Goal: Information Seeking & Learning: Check status

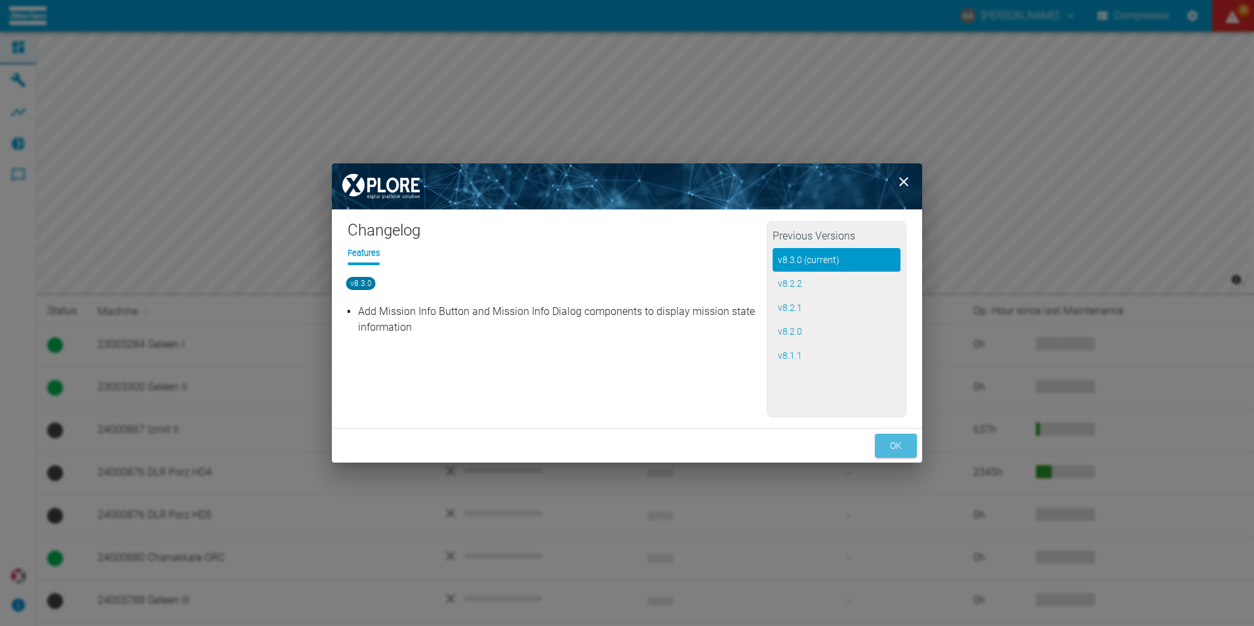
click at [892, 445] on button "ok" at bounding box center [896, 445] width 42 height 24
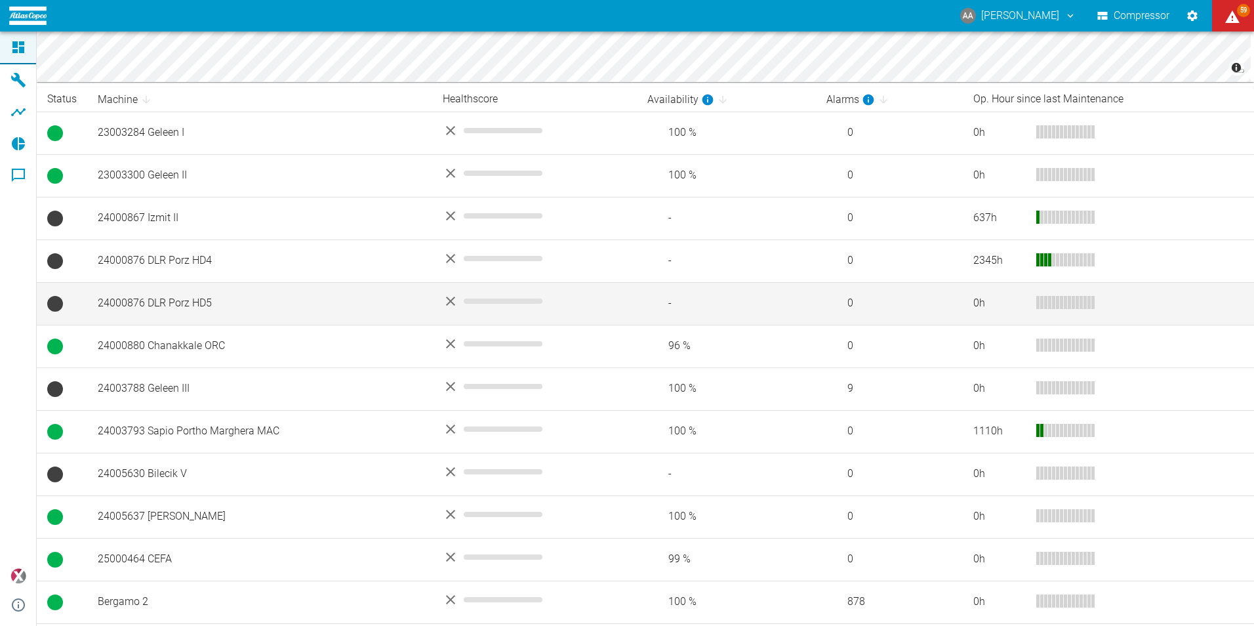
scroll to position [252, 0]
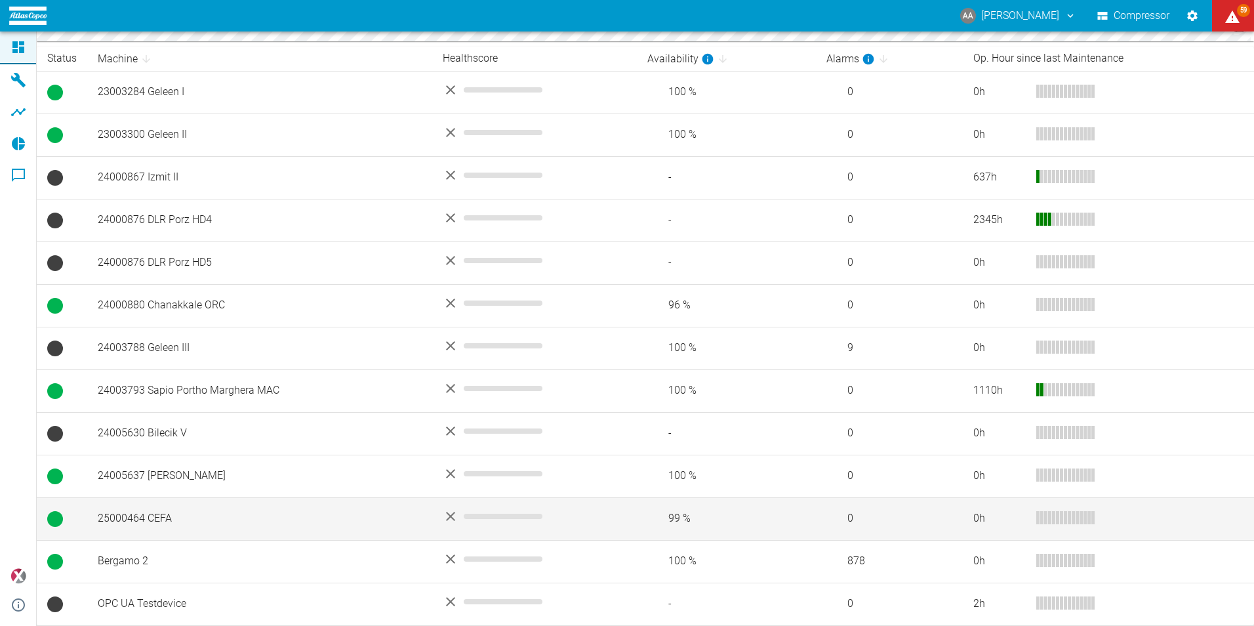
click at [136, 520] on td "25000464 CEFA" at bounding box center [259, 518] width 345 height 43
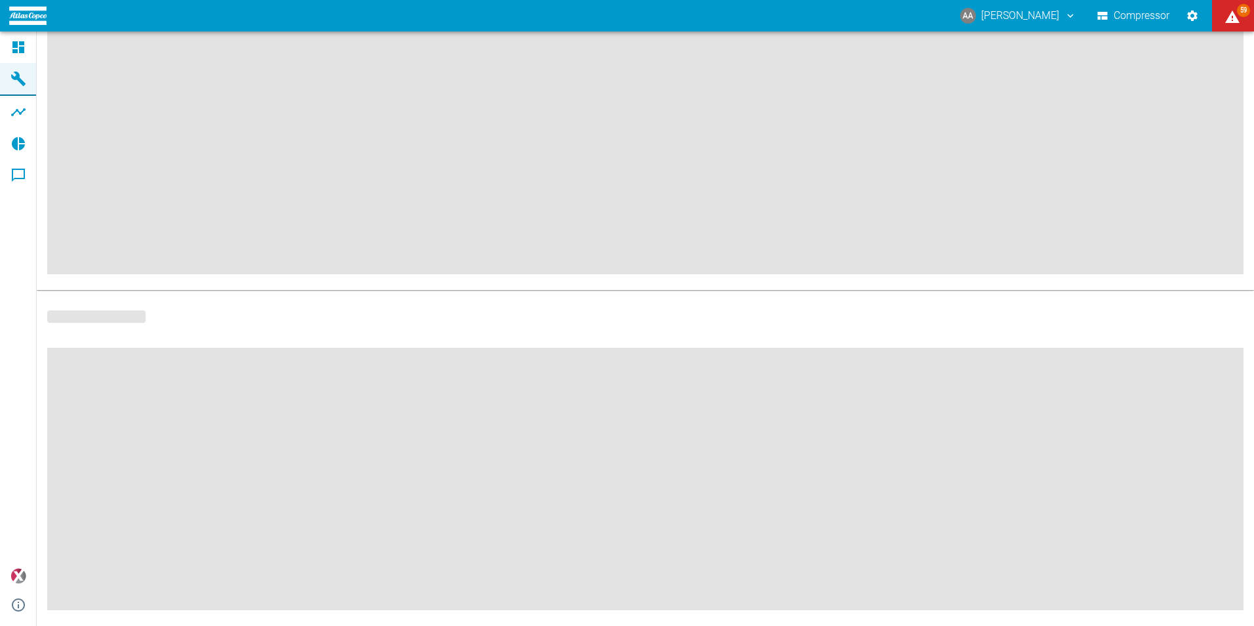
scroll to position [138, 0]
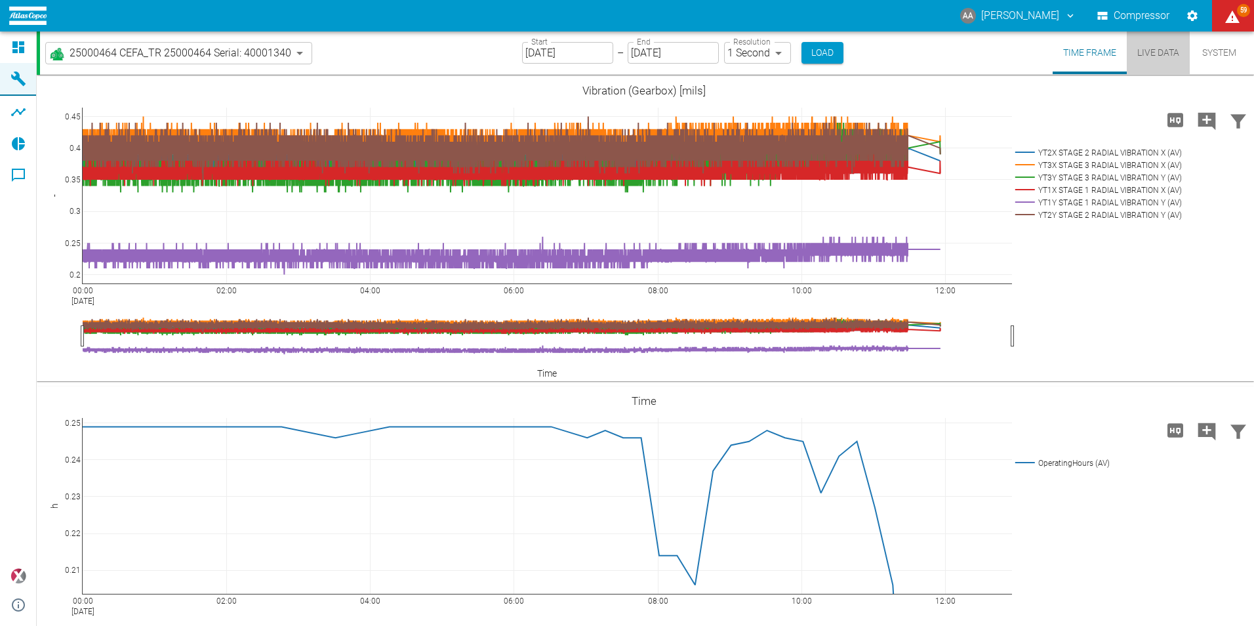
click at [1157, 50] on button "Live Data" at bounding box center [1158, 52] width 63 height 43
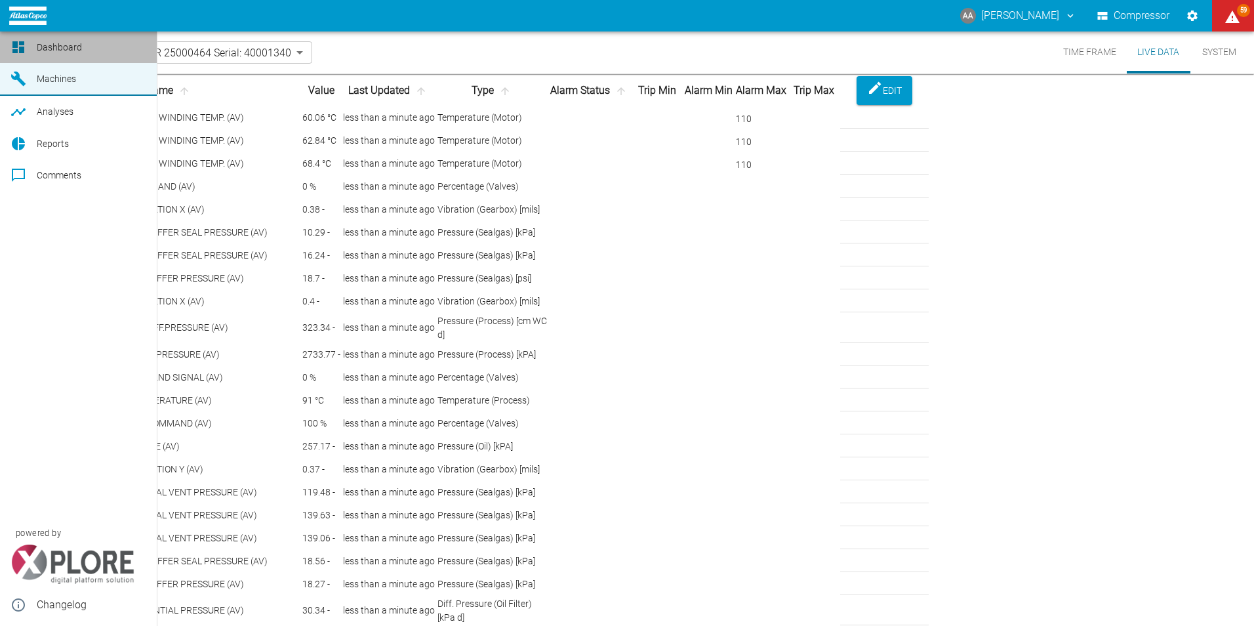
click at [16, 46] on icon at bounding box center [18, 47] width 12 height 12
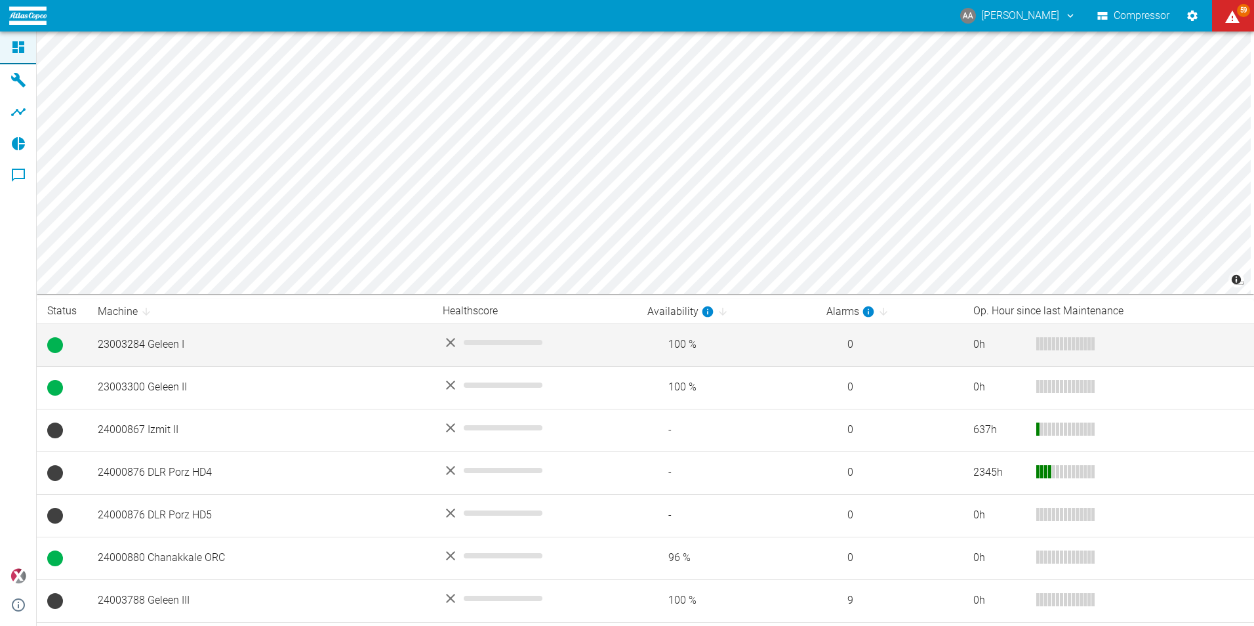
click at [212, 353] on td "23003284 Geleen I" at bounding box center [259, 344] width 345 height 43
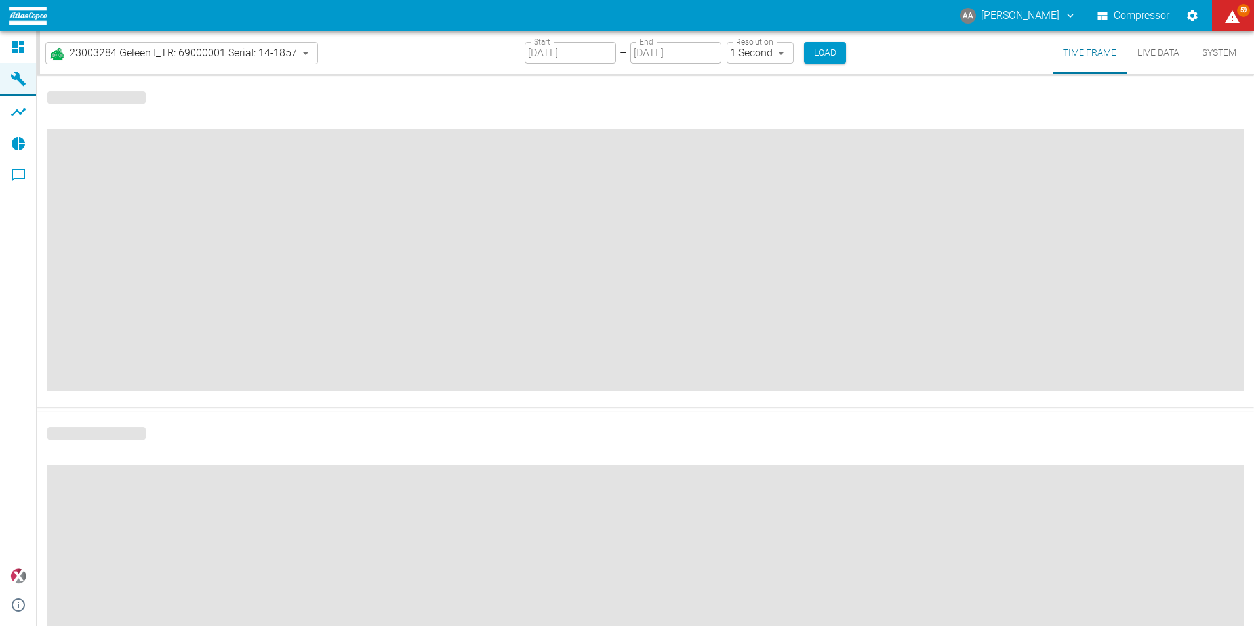
type input "2min"
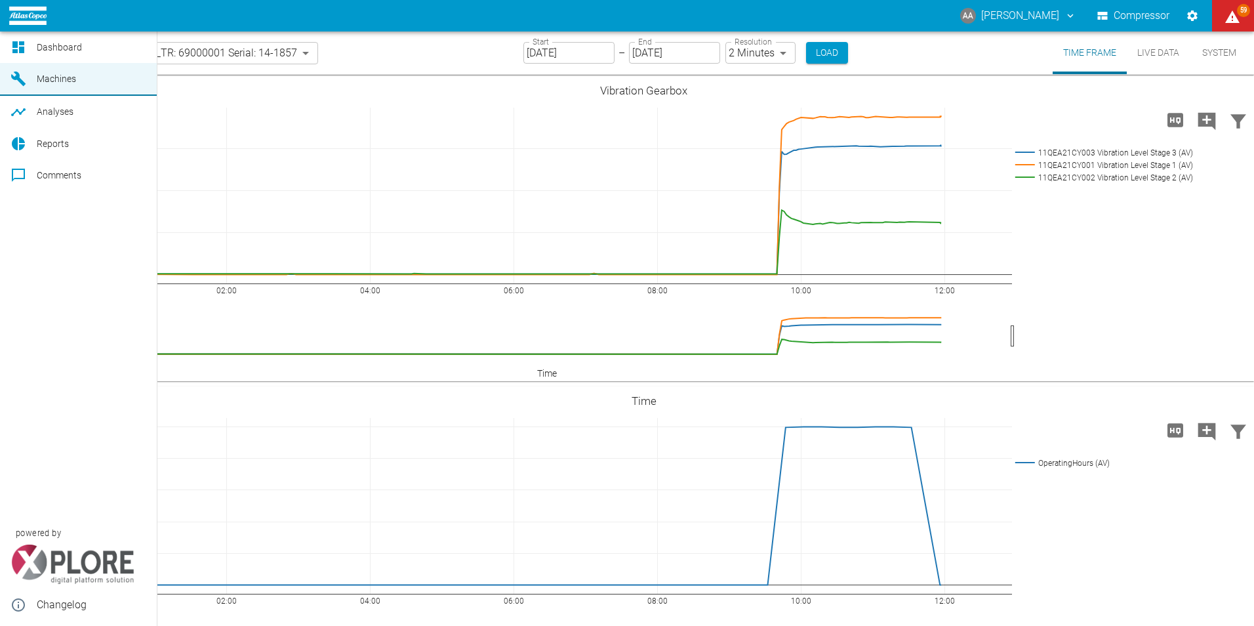
click at [14, 43] on icon at bounding box center [18, 47] width 12 height 12
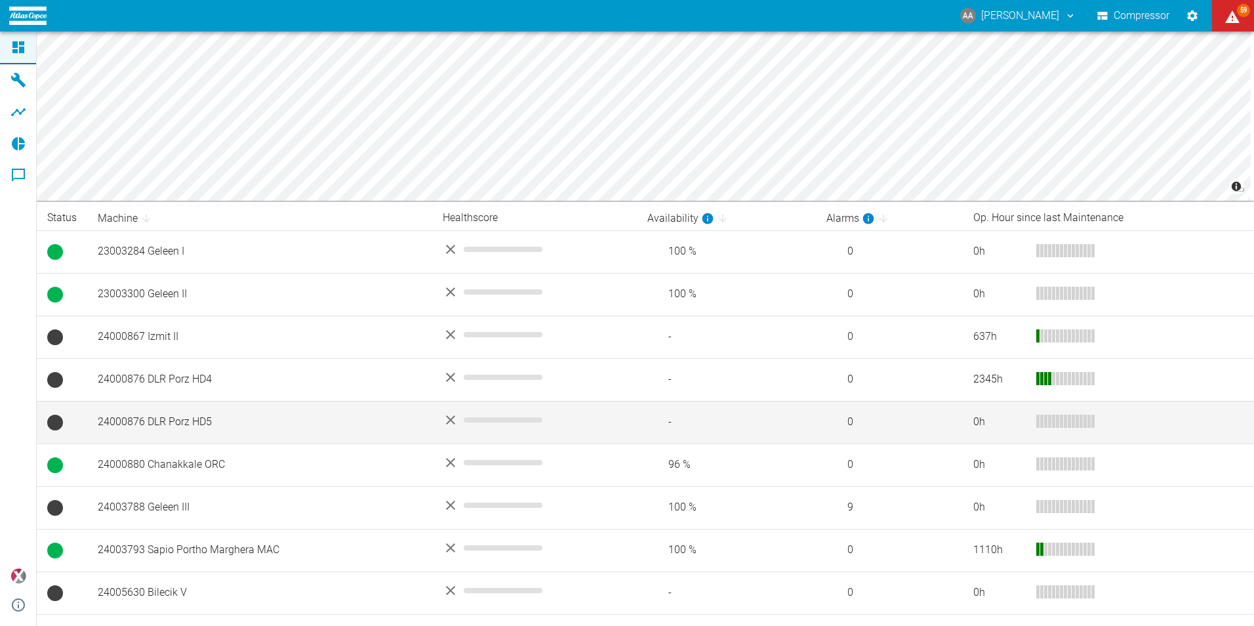
scroll to position [92, 0]
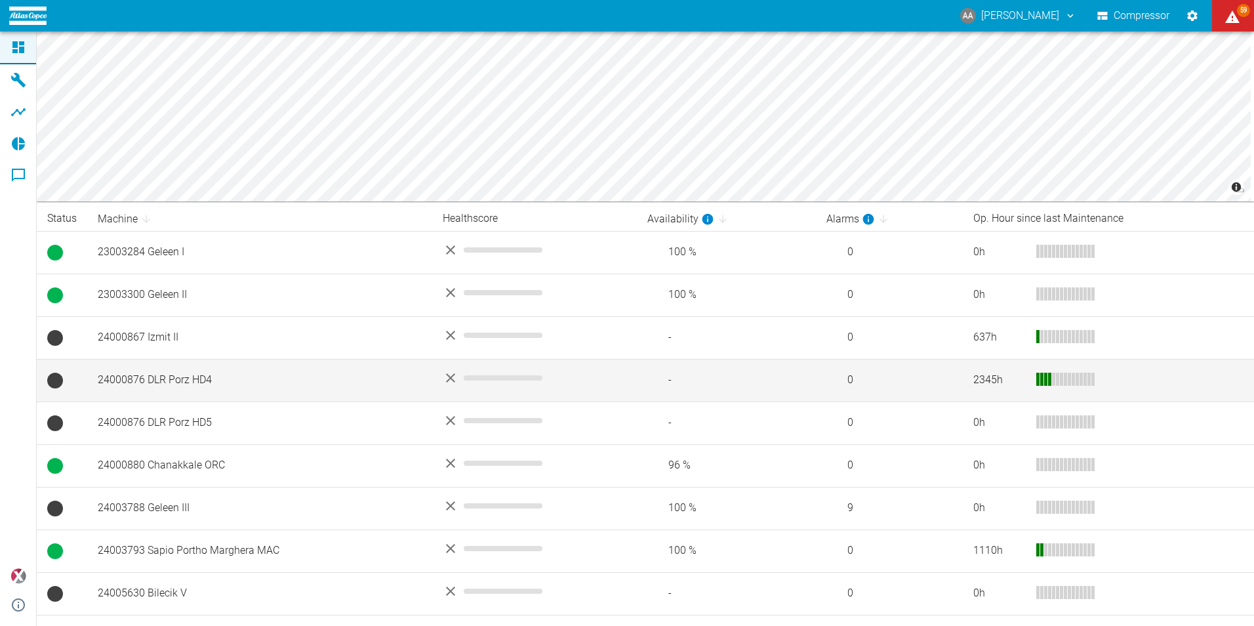
click at [201, 382] on td "24000876 DLR Porz HD4" at bounding box center [259, 380] width 345 height 43
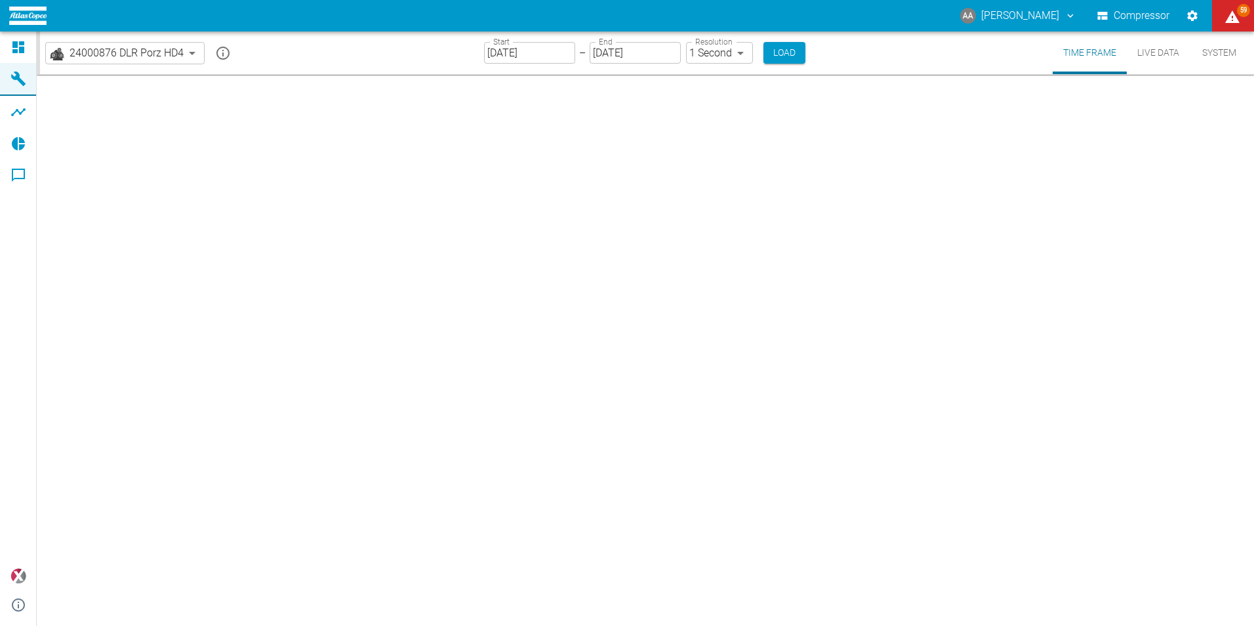
type input "2min"
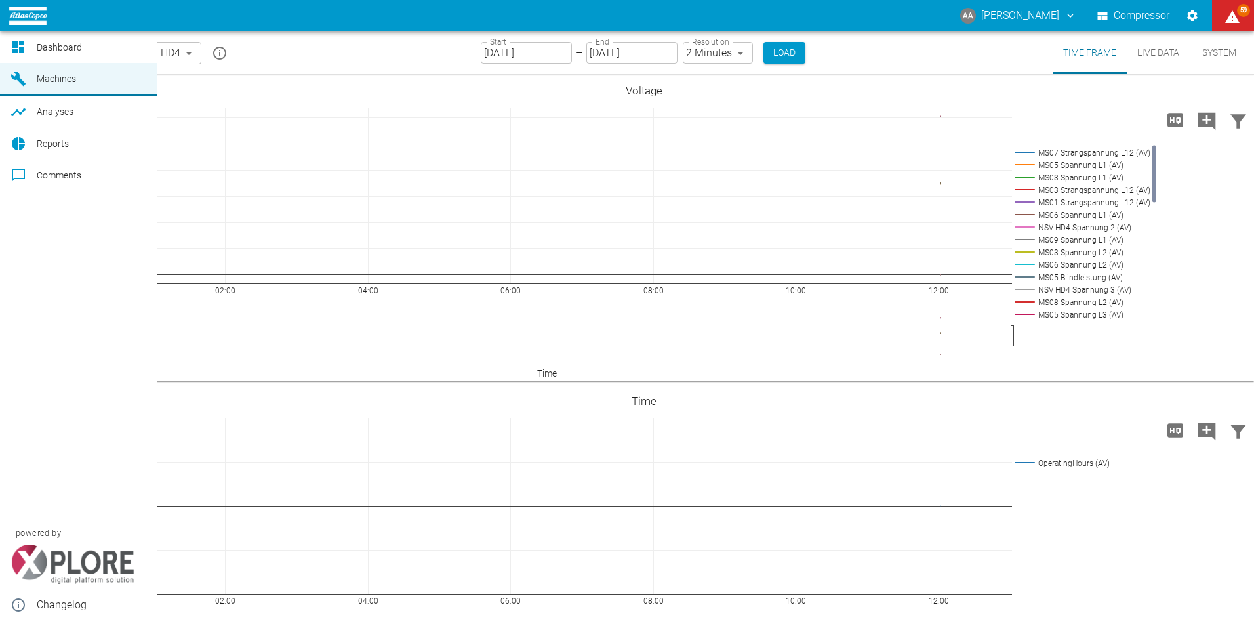
click at [20, 43] on icon at bounding box center [18, 47] width 12 height 12
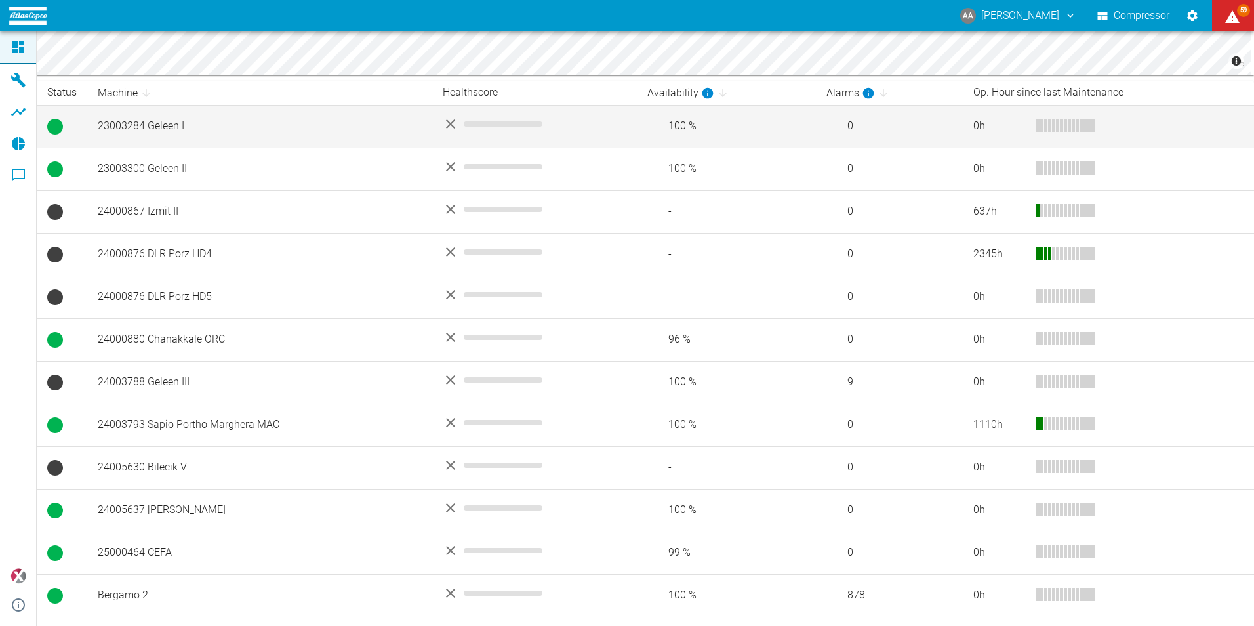
scroll to position [252, 0]
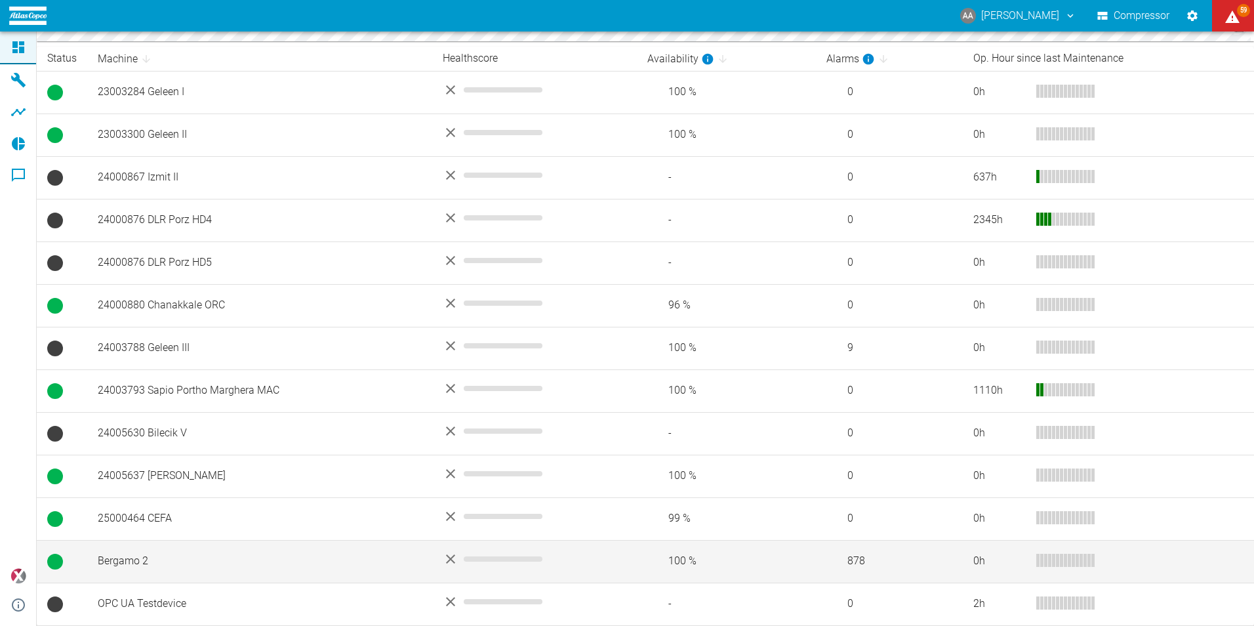
click at [249, 567] on td "Bergamo 2" at bounding box center [259, 561] width 345 height 43
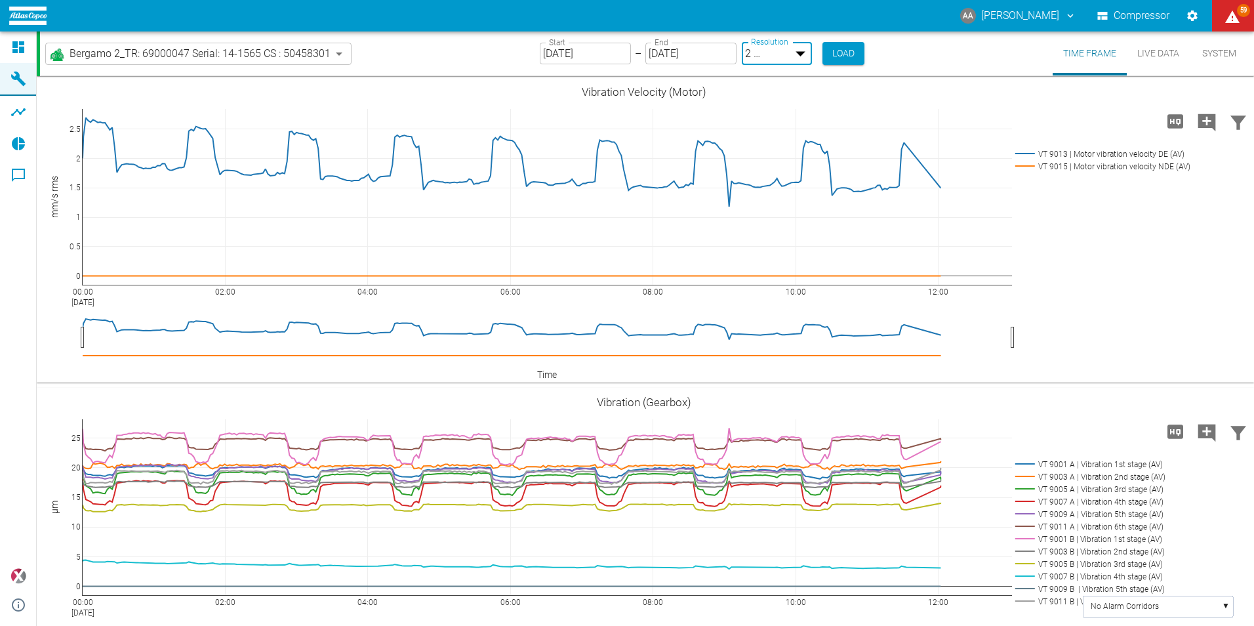
click at [798, 50] on body "AA Anthony Andrews Compressor 59 Dashboard Machines Analyses Reports Comments p…" at bounding box center [627, 313] width 1254 height 626
click at [932, 625] on div at bounding box center [627, 636] width 1254 height 0
click at [1223, 51] on button "System" at bounding box center [1219, 52] width 59 height 43
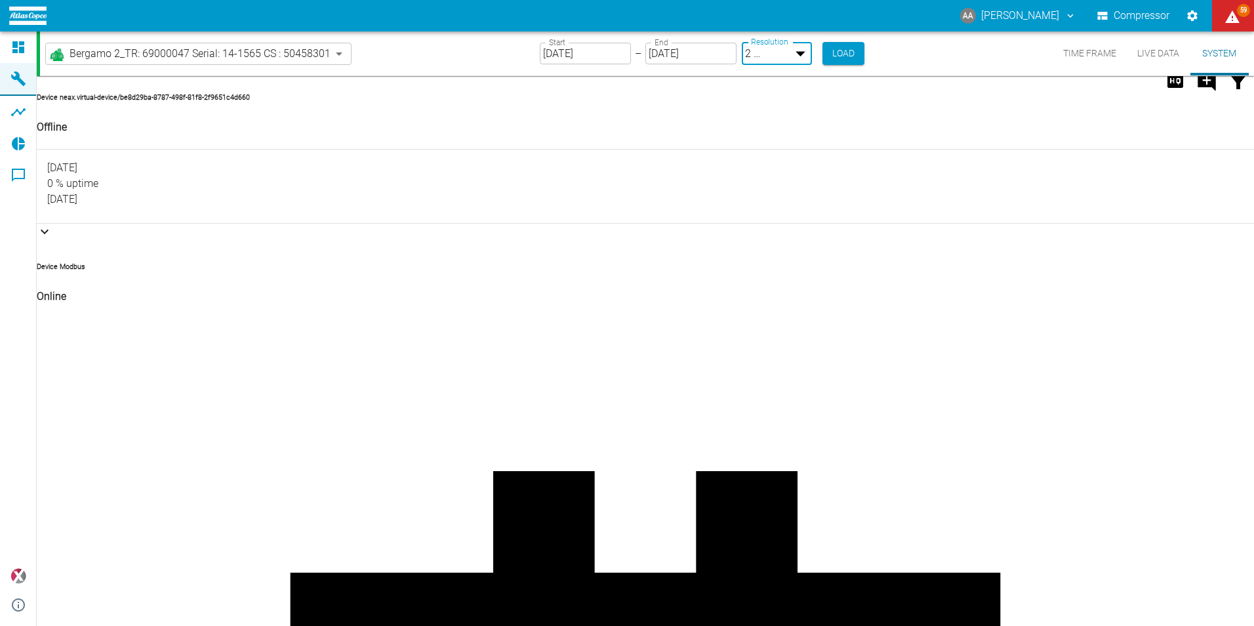
click at [783, 54] on body "AA Anthony Andrews Compressor 59 Dashboard Machines Analyses Reports Comments p…" at bounding box center [627, 313] width 1254 height 626
type input "1sec"
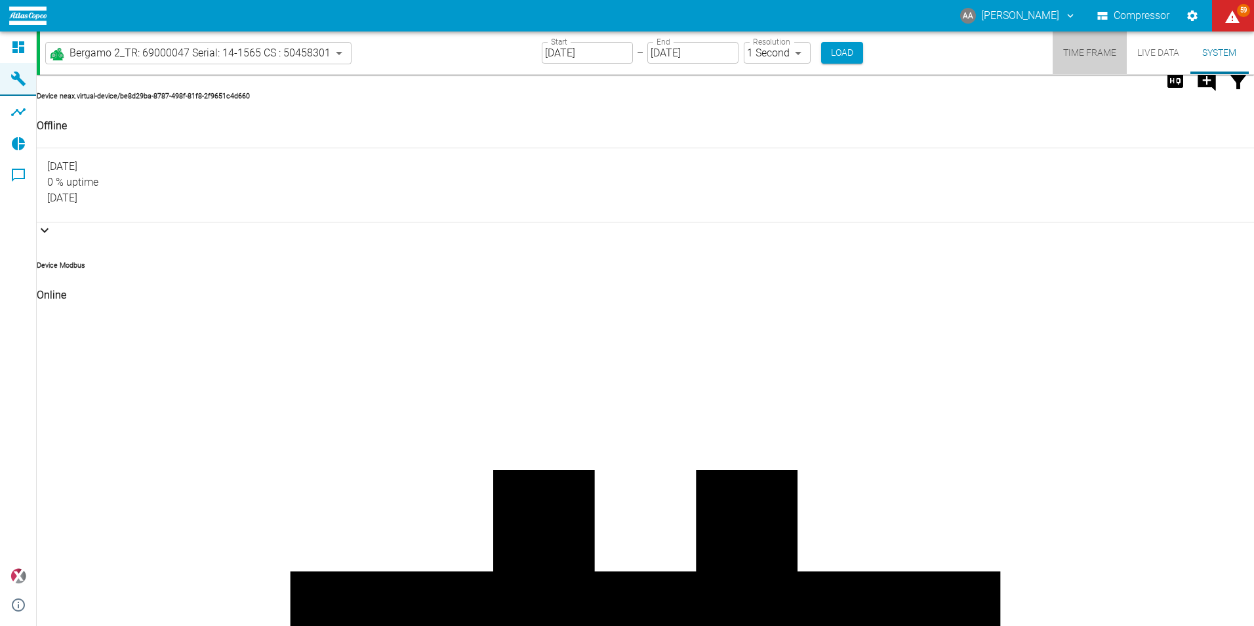
click at [1083, 49] on button "Time Frame" at bounding box center [1089, 52] width 74 height 43
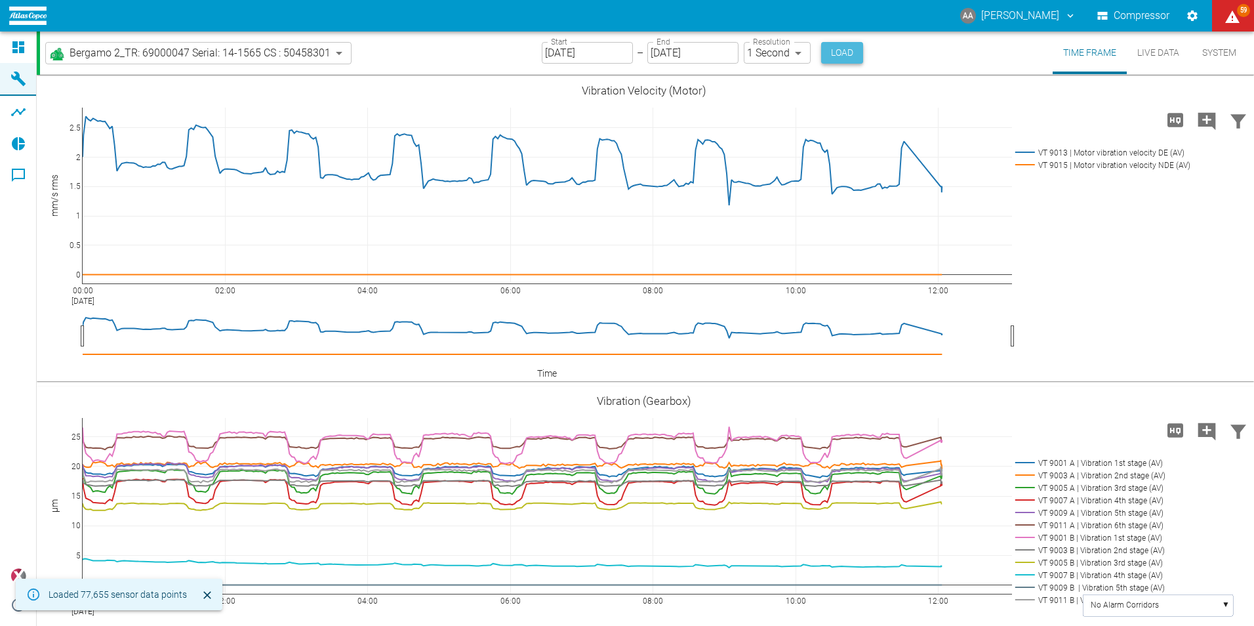
click at [849, 49] on button "Load" at bounding box center [842, 53] width 42 height 22
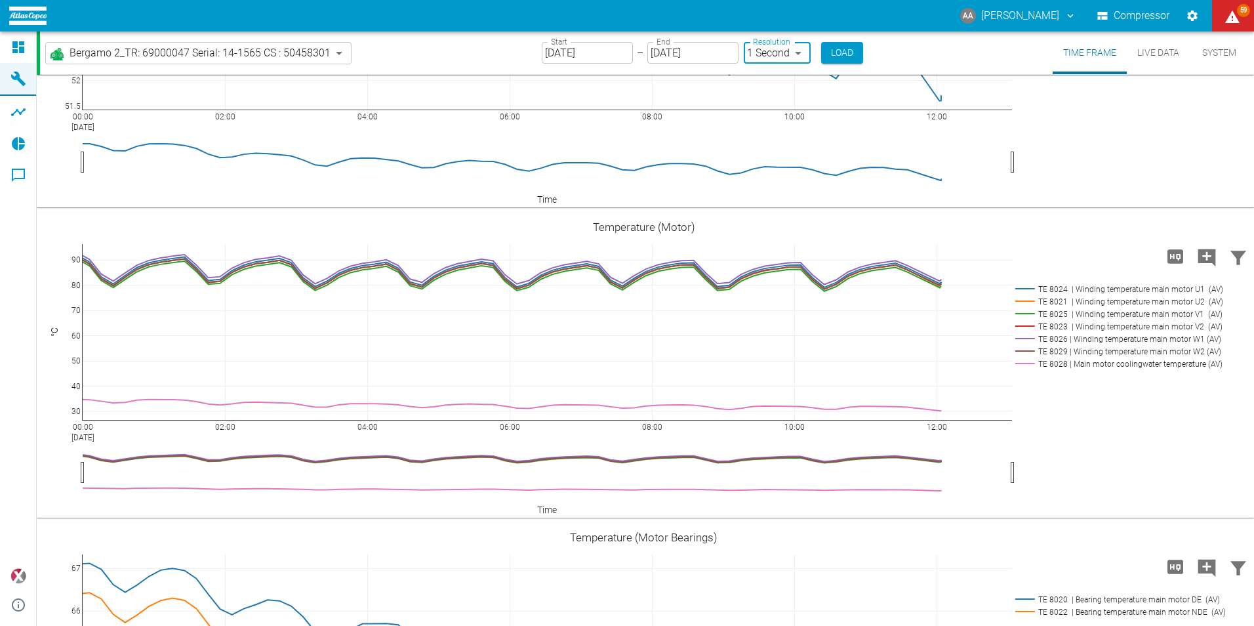
scroll to position [1585, 0]
click at [1227, 14] on icon "displayAlerts" at bounding box center [1232, 17] width 16 height 16
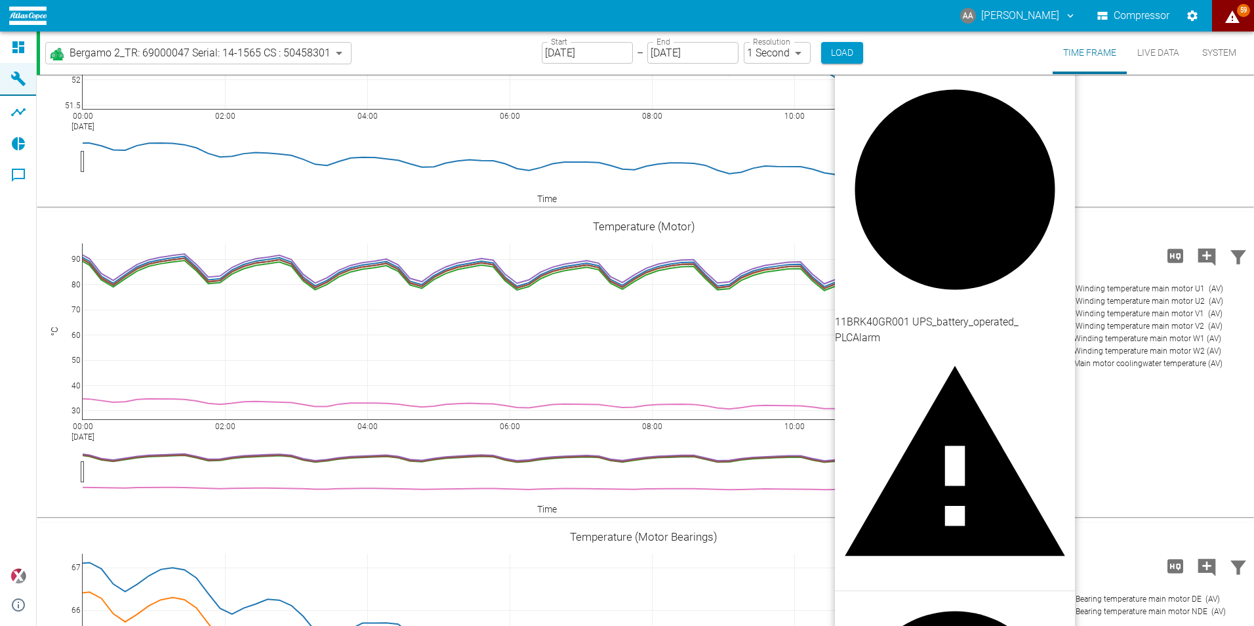
scroll to position [556, 0]
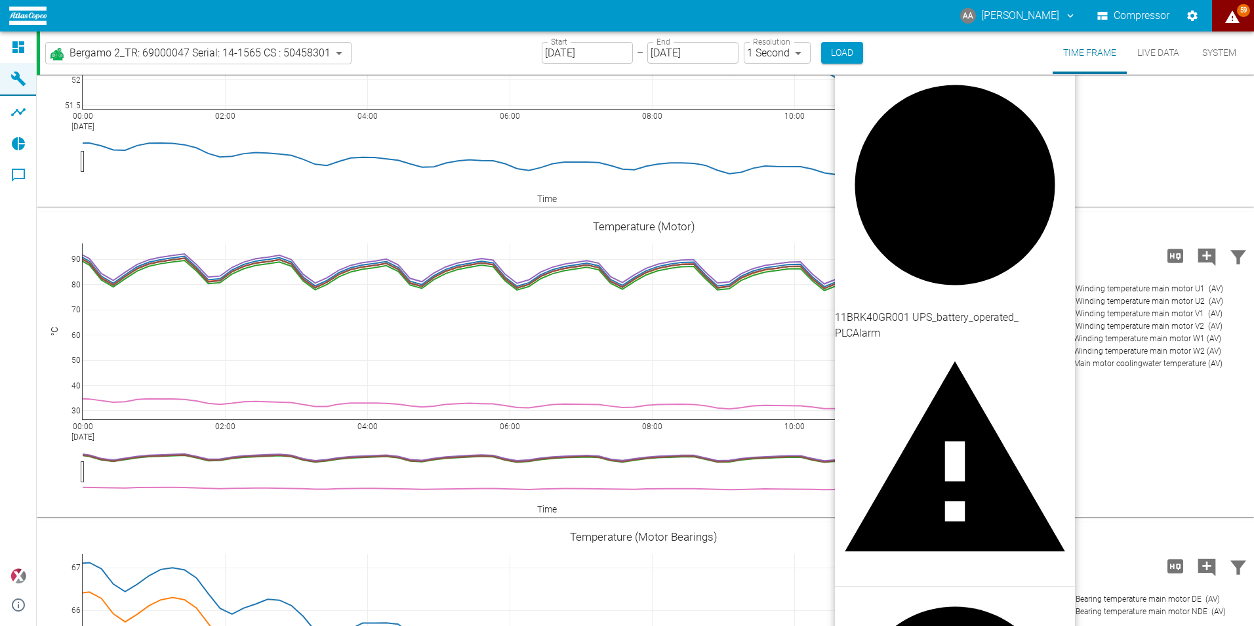
type input "5d7c723b-37f3-46bc-bd90-6ee3670ed1e8"
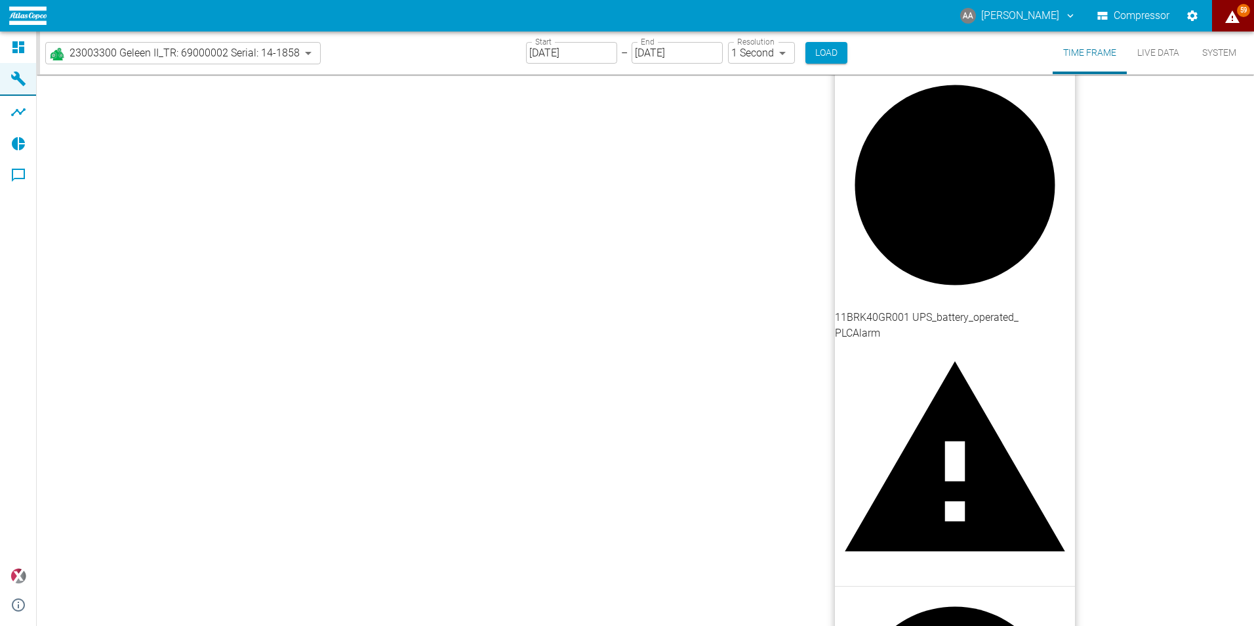
type input "2min"
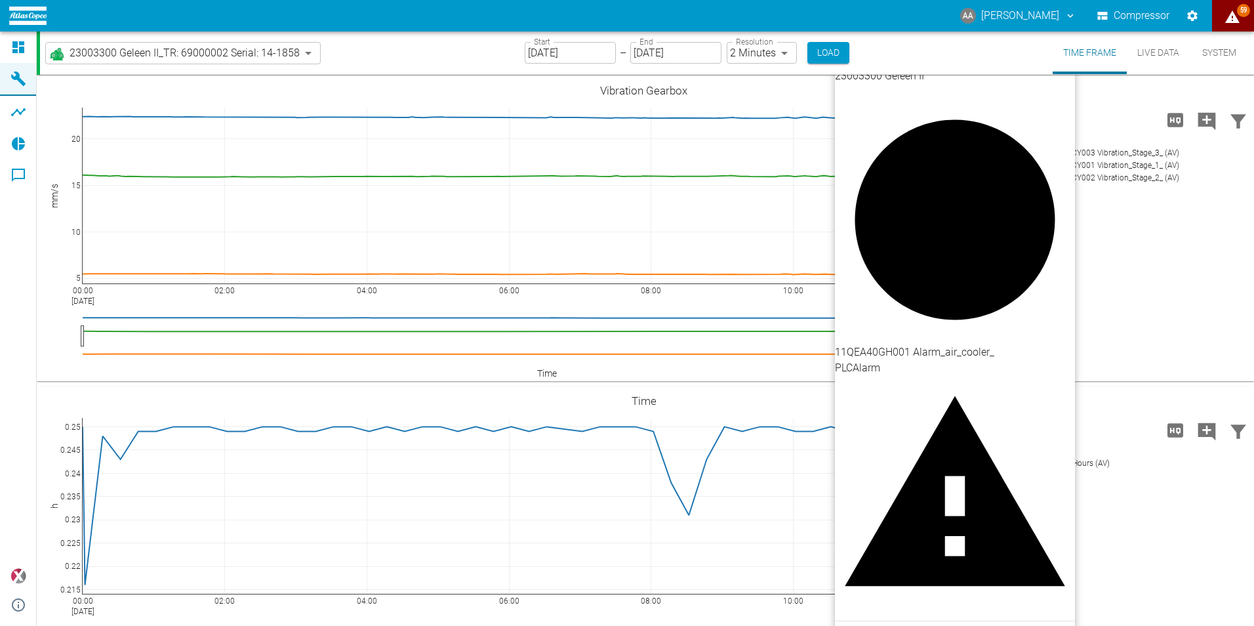
click at [1229, 15] on div at bounding box center [627, 313] width 1254 height 626
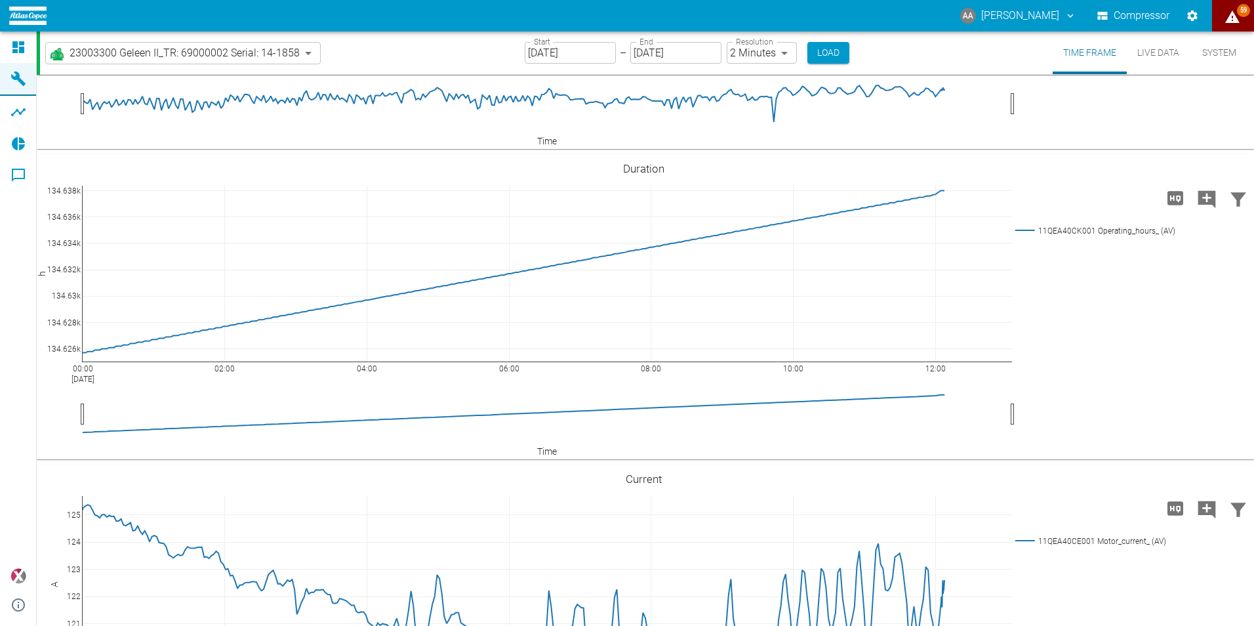
scroll to position [3594, 0]
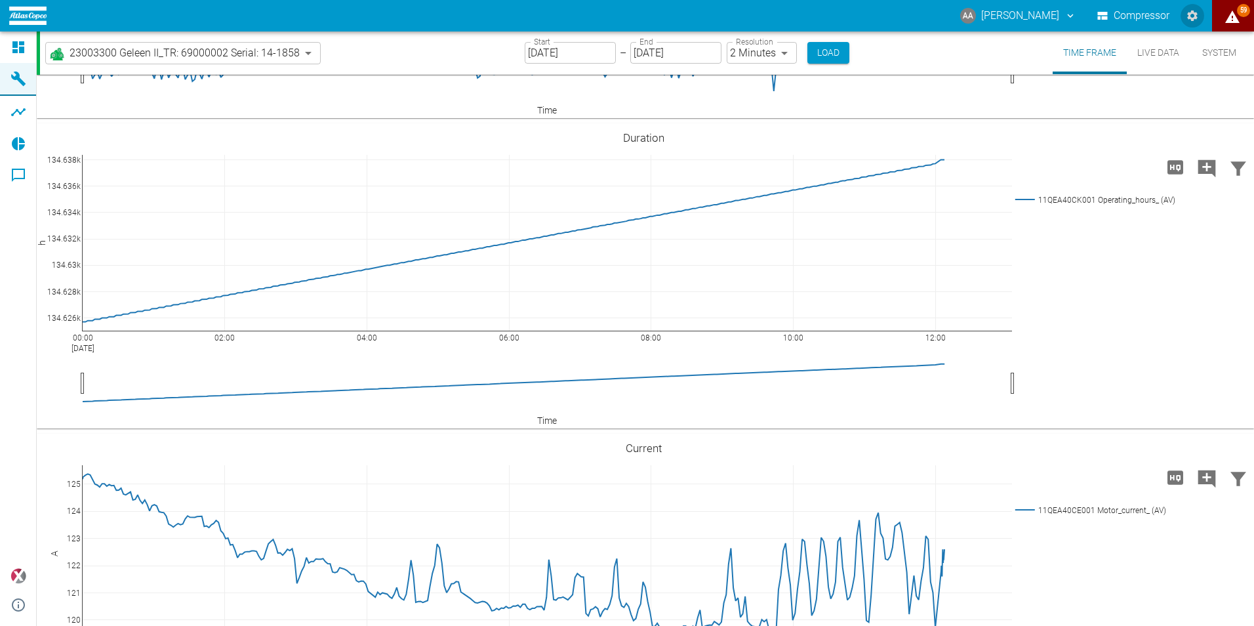
click at [1191, 18] on icon "Settings" at bounding box center [1192, 15] width 10 height 10
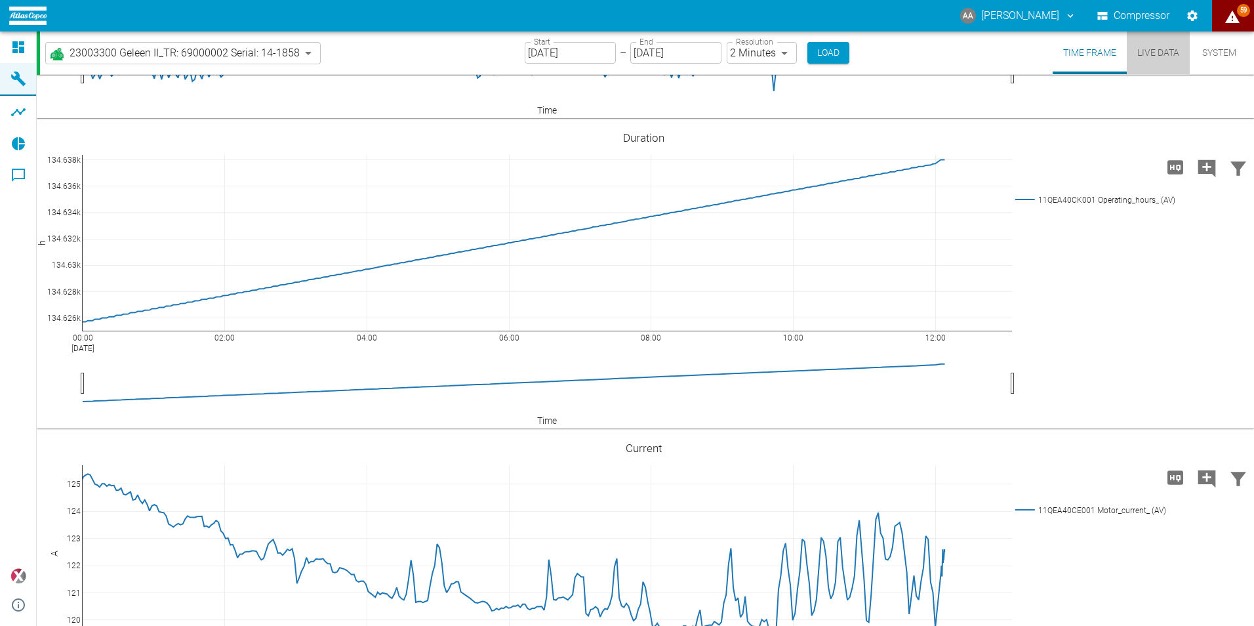
click at [1159, 50] on button "Live Data" at bounding box center [1158, 52] width 63 height 43
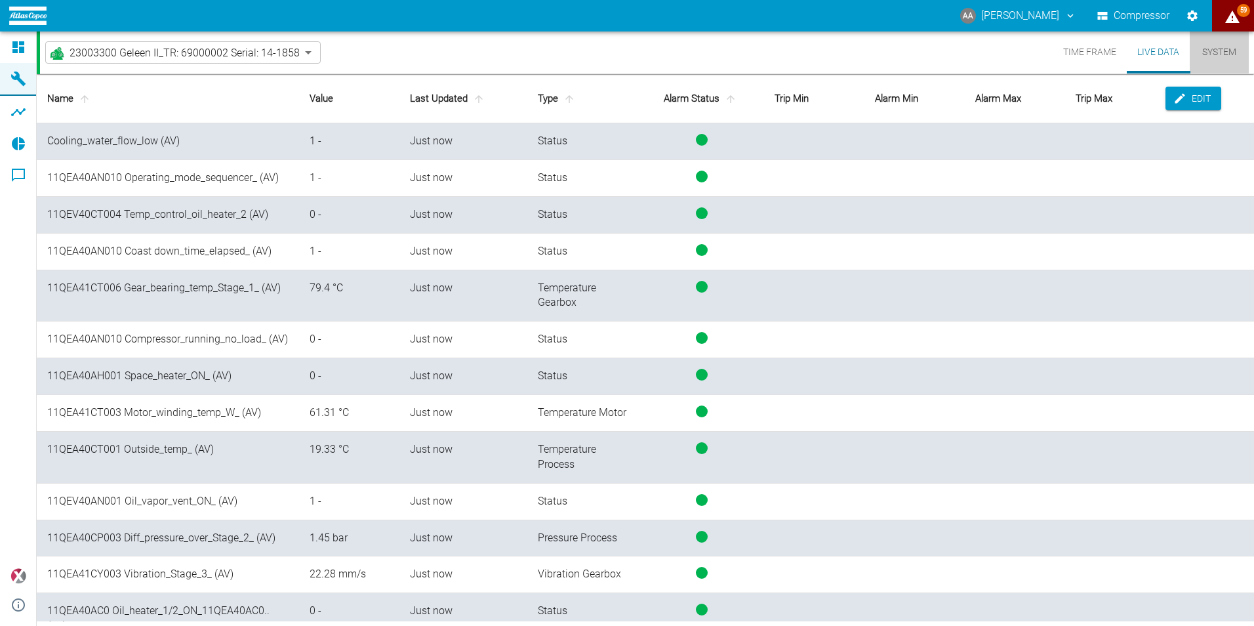
click at [1228, 58] on button "System" at bounding box center [1219, 52] width 59 height 42
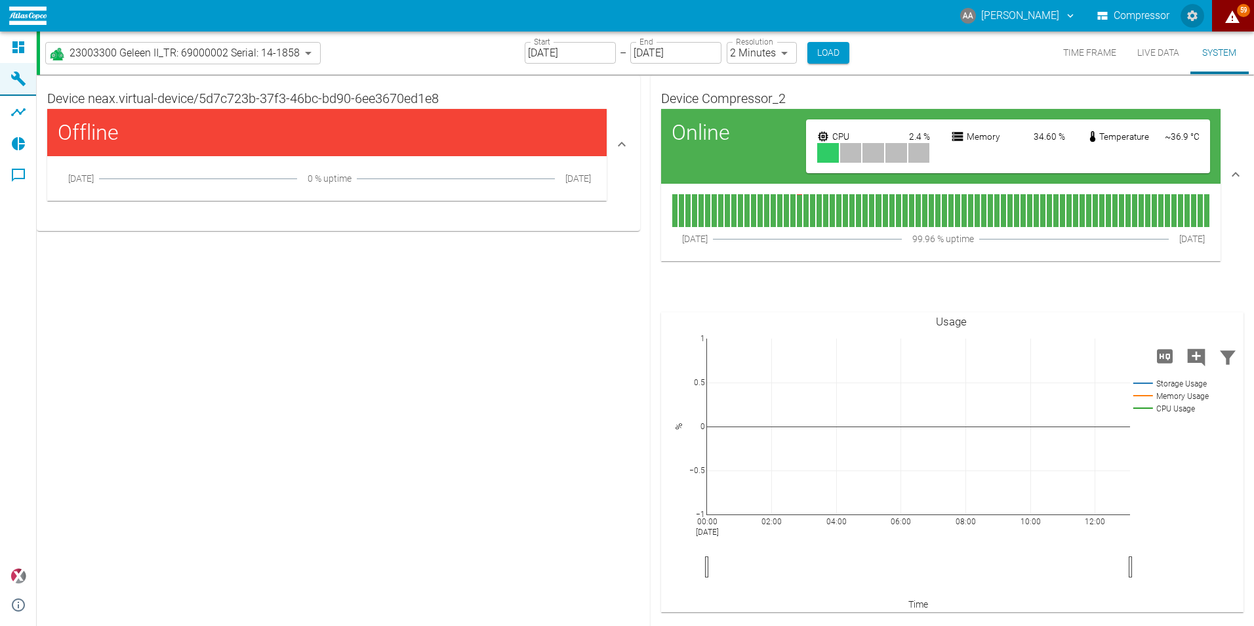
click at [1192, 10] on icon "Settings" at bounding box center [1192, 15] width 13 height 13
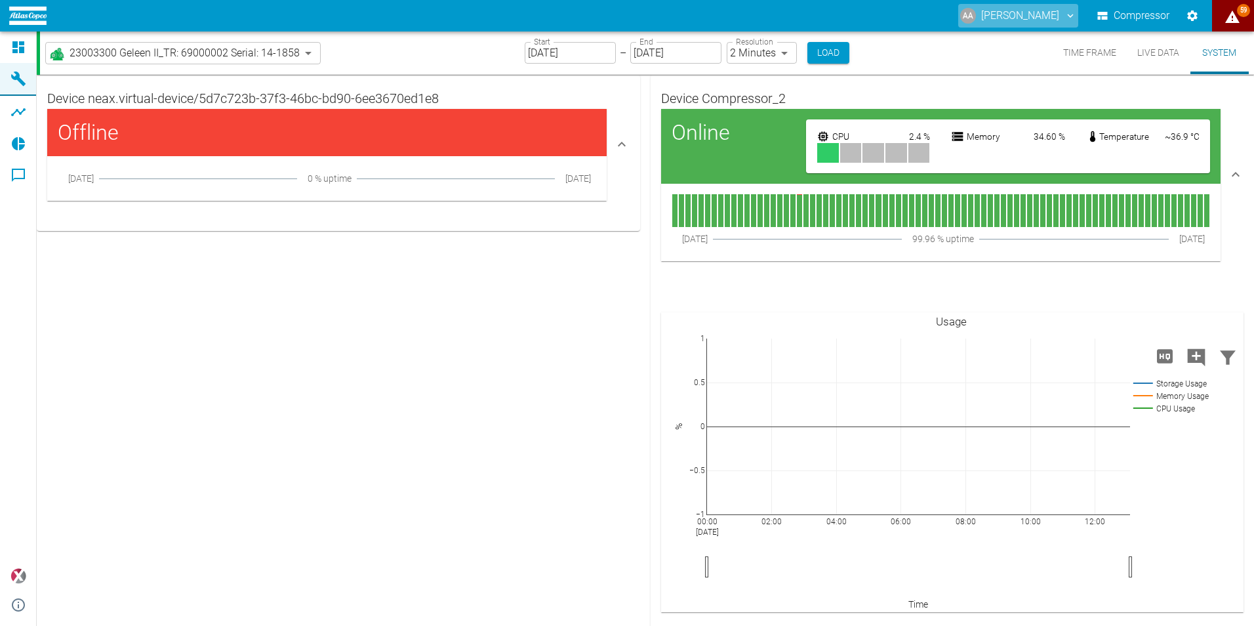
click at [1043, 12] on button "AA [PERSON_NAME]" at bounding box center [1018, 16] width 120 height 24
click at [1051, 25] on span "Logout" at bounding box center [642, 17] width 1203 height 16
